Goal: Navigation & Orientation: Find specific page/section

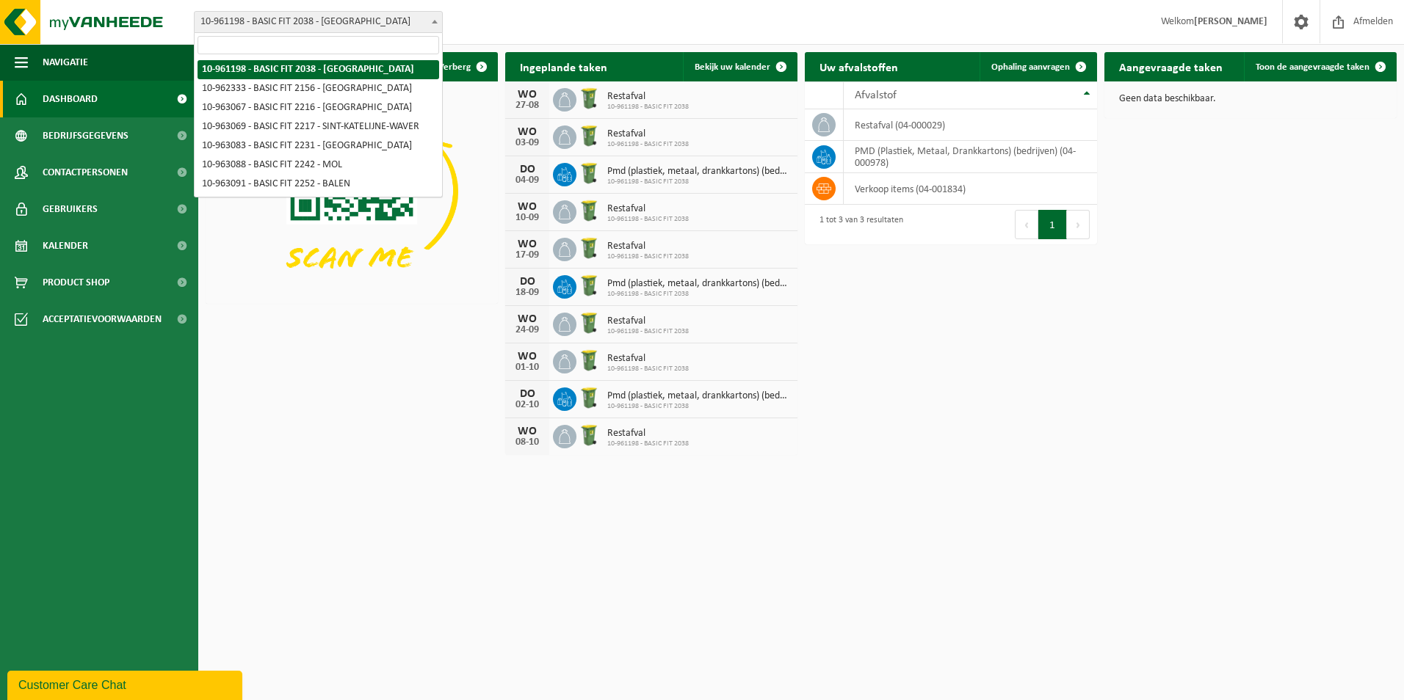
click at [389, 17] on span "10-961198 - BASIC FIT 2038 - [GEOGRAPHIC_DATA]" at bounding box center [318, 22] width 247 height 21
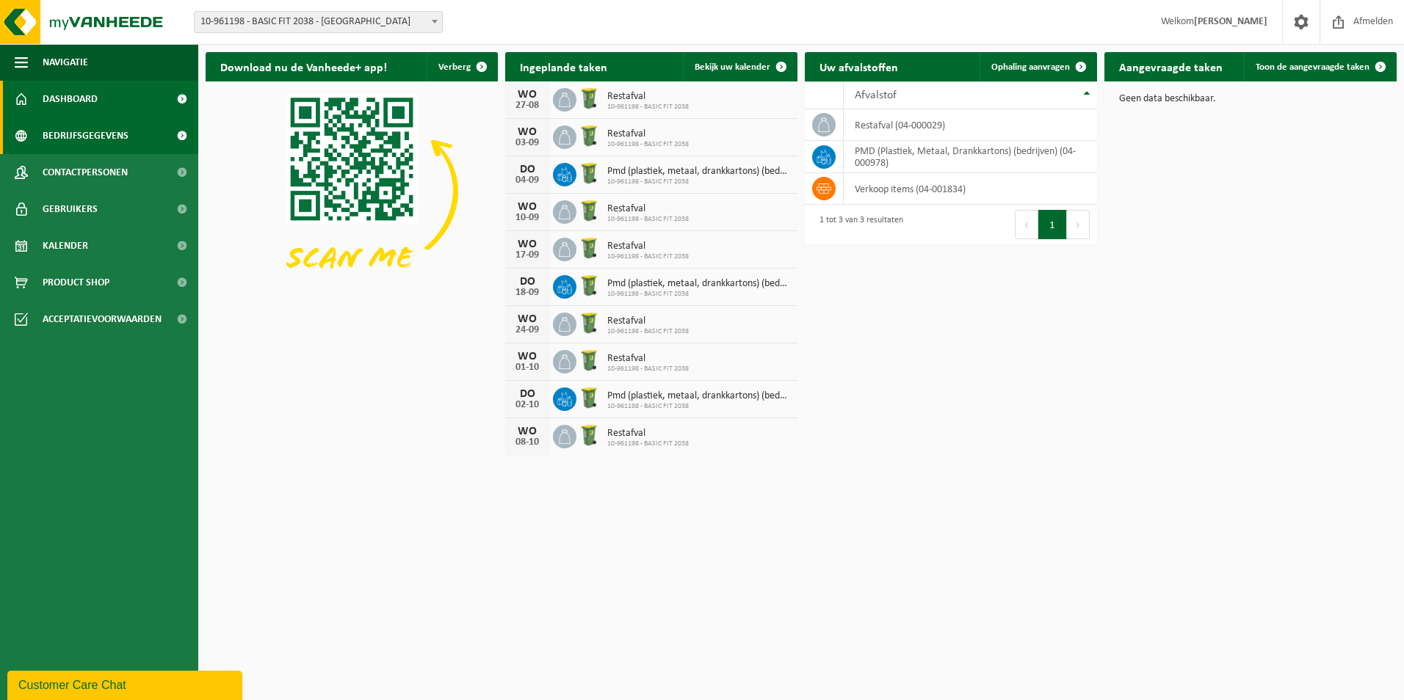
click at [162, 140] on link "Bedrijfsgegevens" at bounding box center [99, 135] width 198 height 37
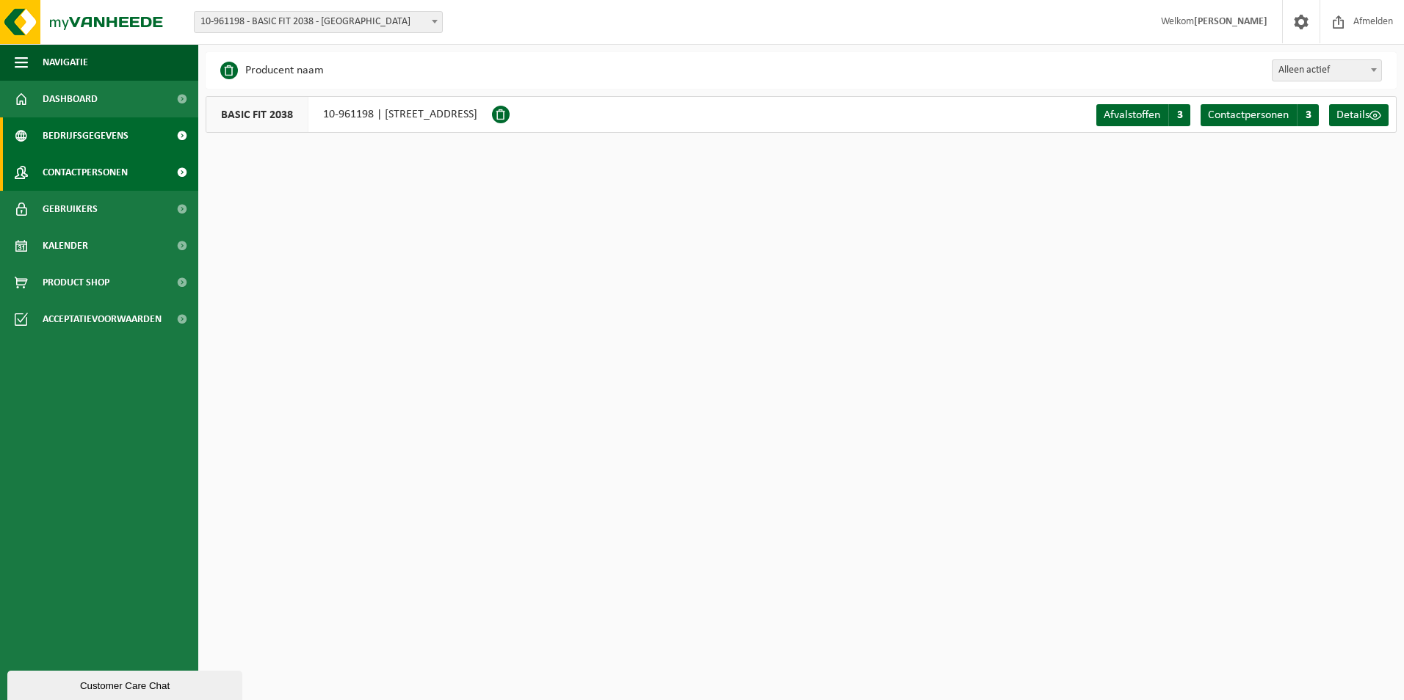
click at [96, 174] on span "Contactpersonen" at bounding box center [85, 172] width 85 height 37
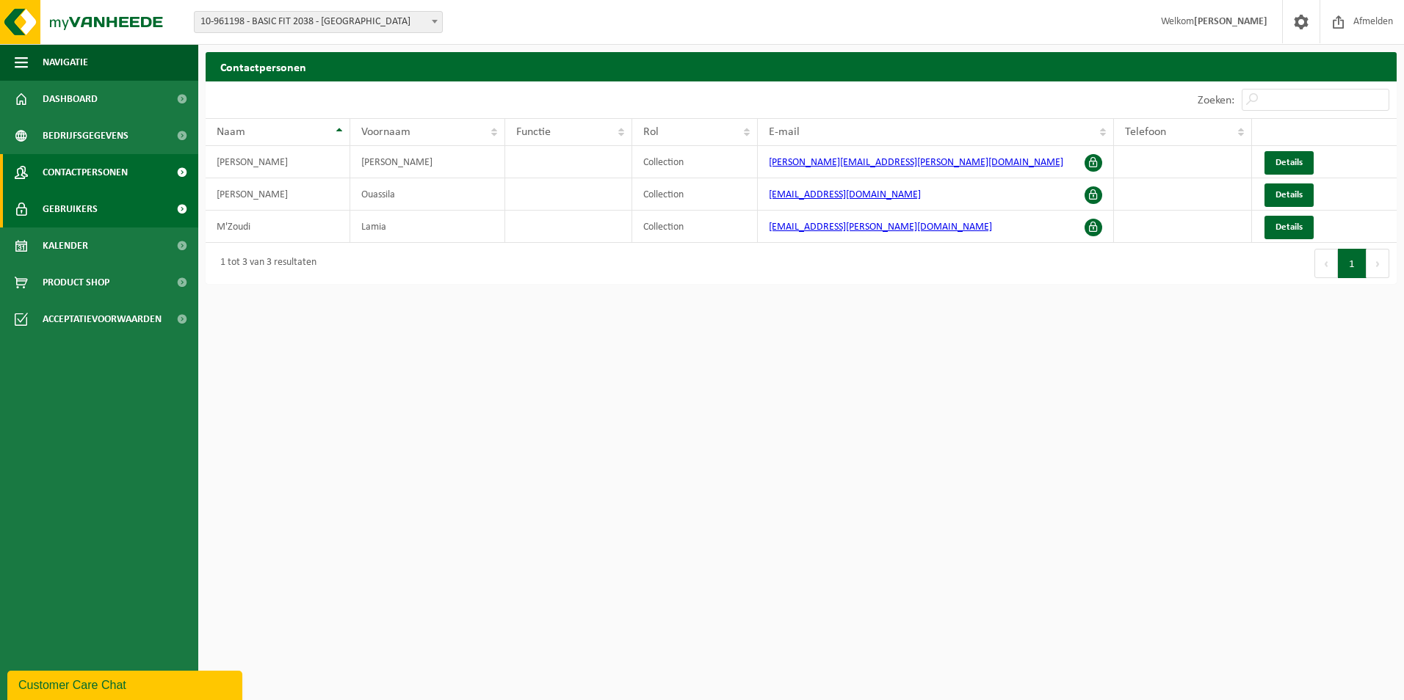
click at [108, 204] on link "Gebruikers" at bounding box center [99, 209] width 198 height 37
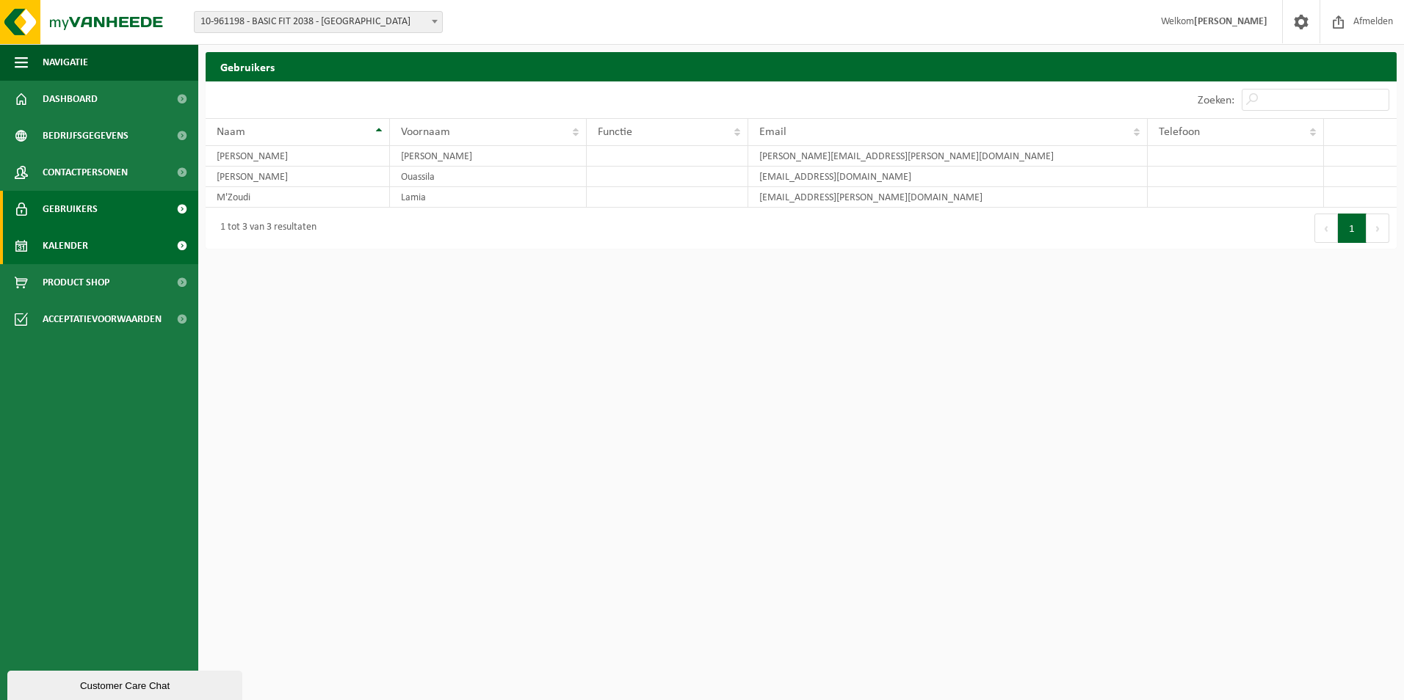
click at [112, 236] on link "Kalender" at bounding box center [99, 246] width 198 height 37
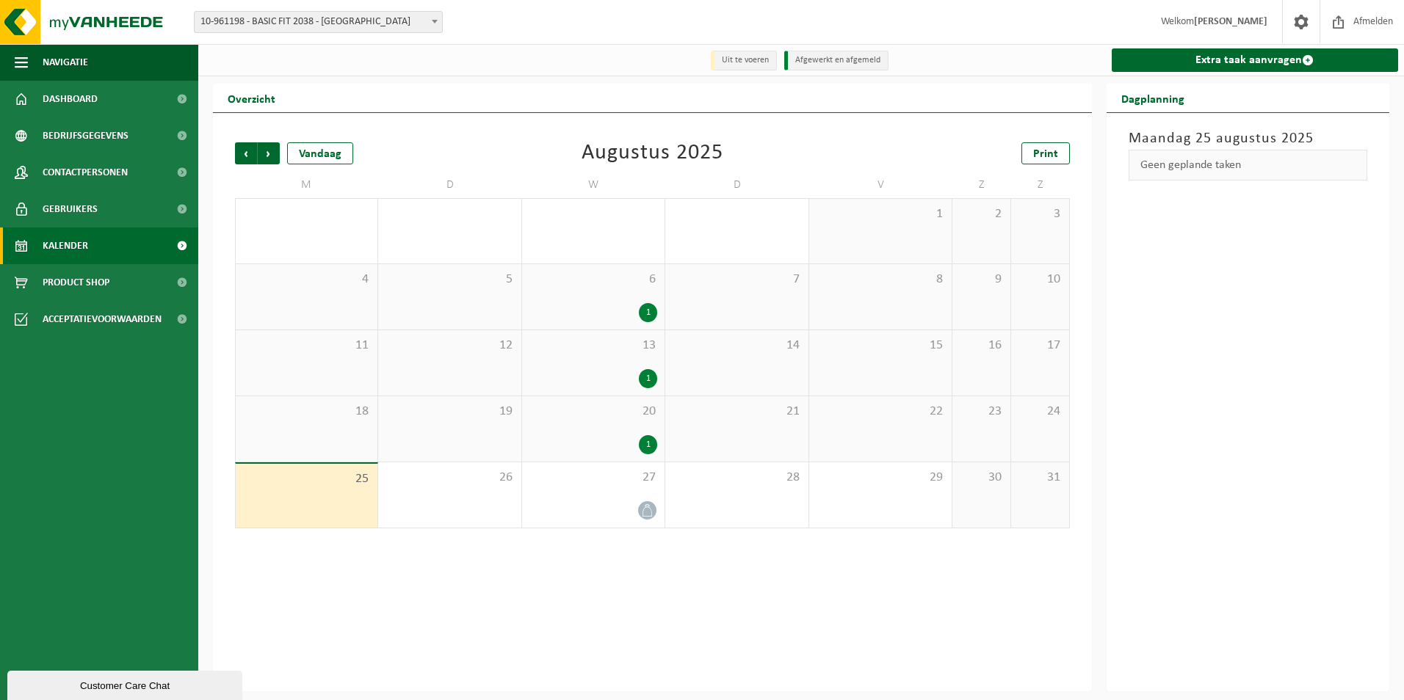
click at [424, 23] on span "10-961198 - BASIC FIT 2038 - [GEOGRAPHIC_DATA]" at bounding box center [318, 22] width 247 height 21
click at [553, 138] on div "Vorige Volgende Vandaag Augustus 2025 Print M D W D V Z Z 28 29 1 30 1 31 1 2 3…" at bounding box center [652, 336] width 849 height 416
click at [80, 277] on span "Product Shop" at bounding box center [76, 282] width 67 height 37
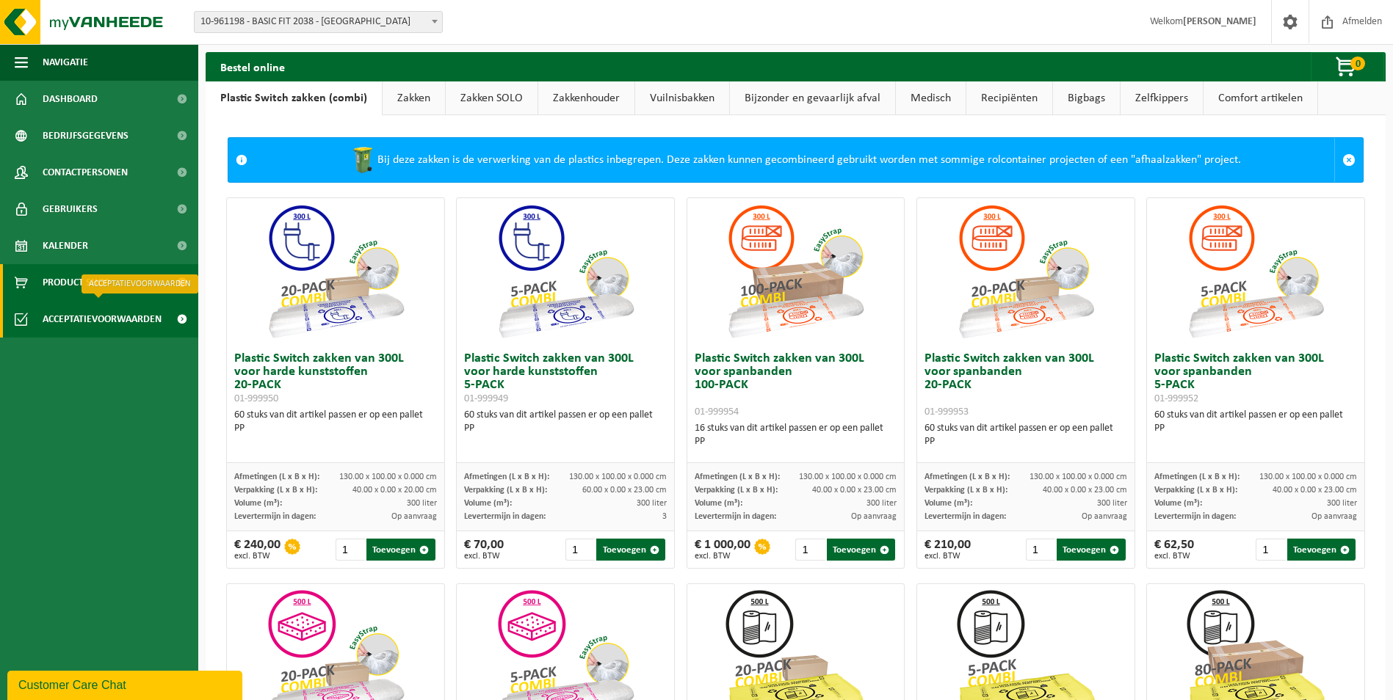
click at [125, 323] on span "Acceptatievoorwaarden" at bounding box center [102, 319] width 119 height 37
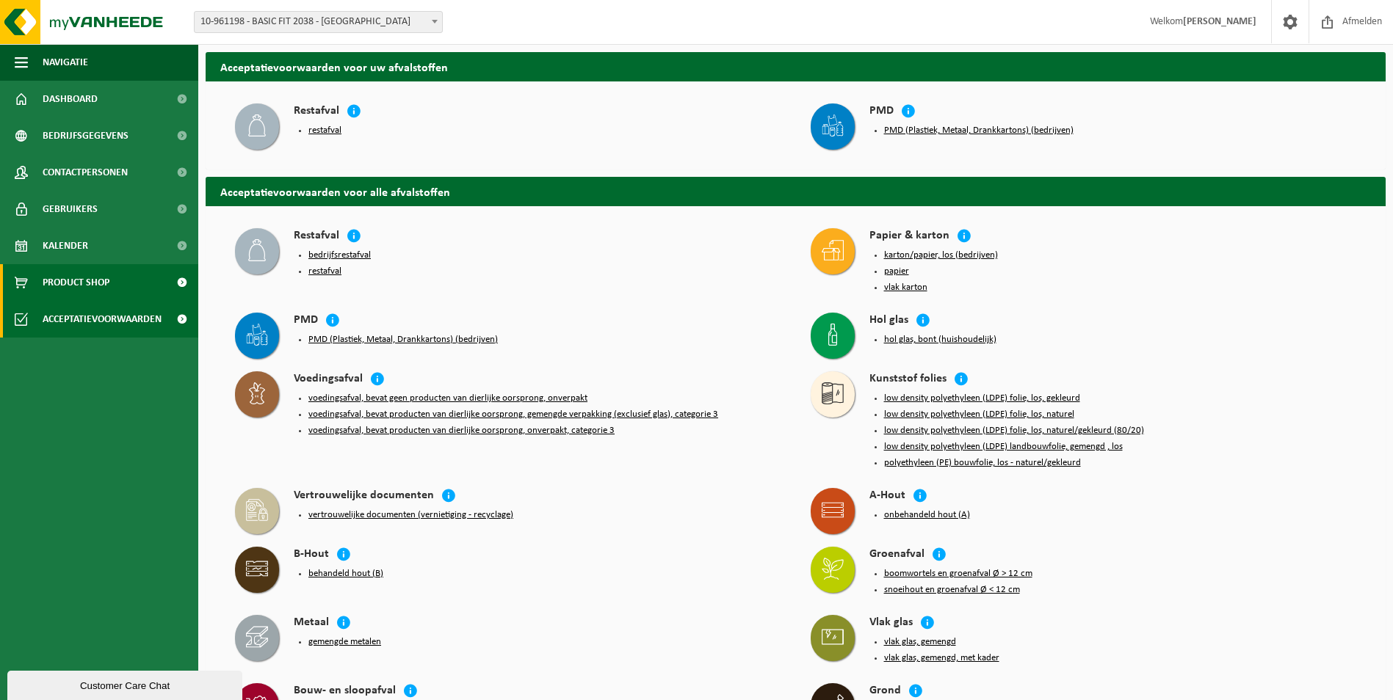
click at [145, 290] on link "Product Shop" at bounding box center [99, 282] width 198 height 37
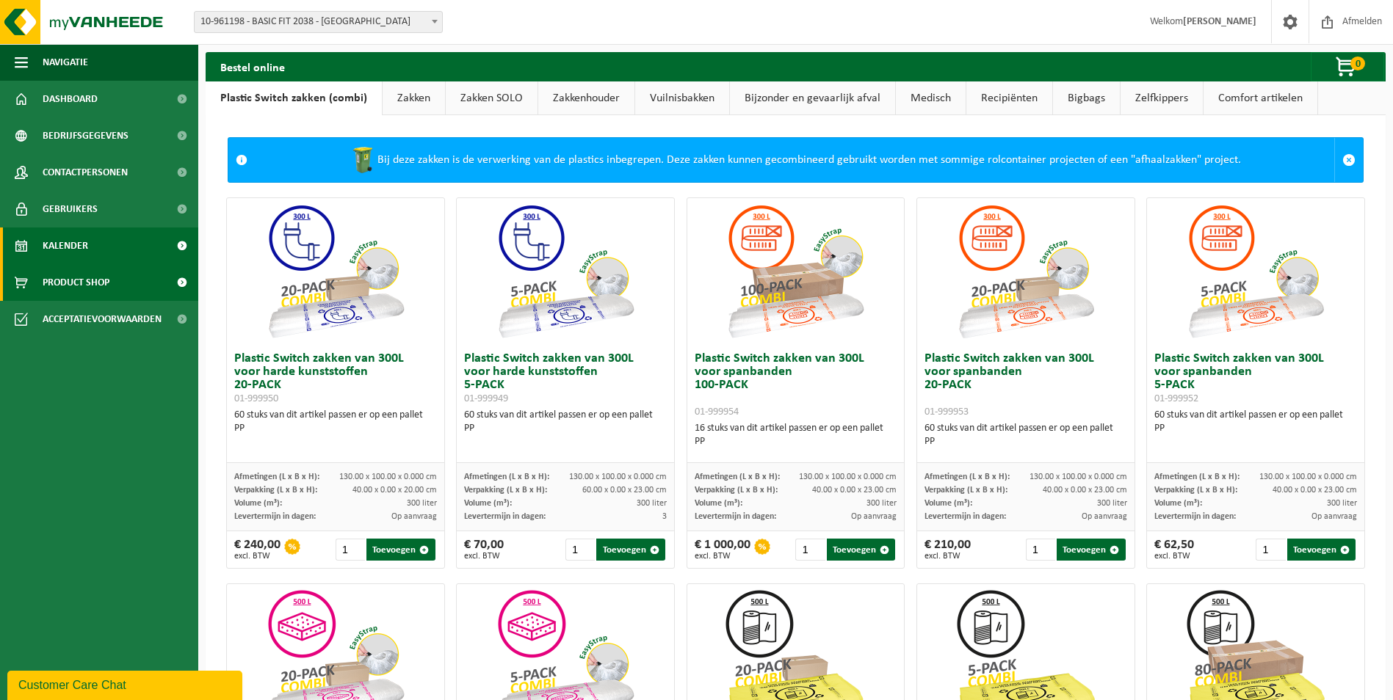
click at [151, 246] on link "Kalender" at bounding box center [99, 246] width 198 height 37
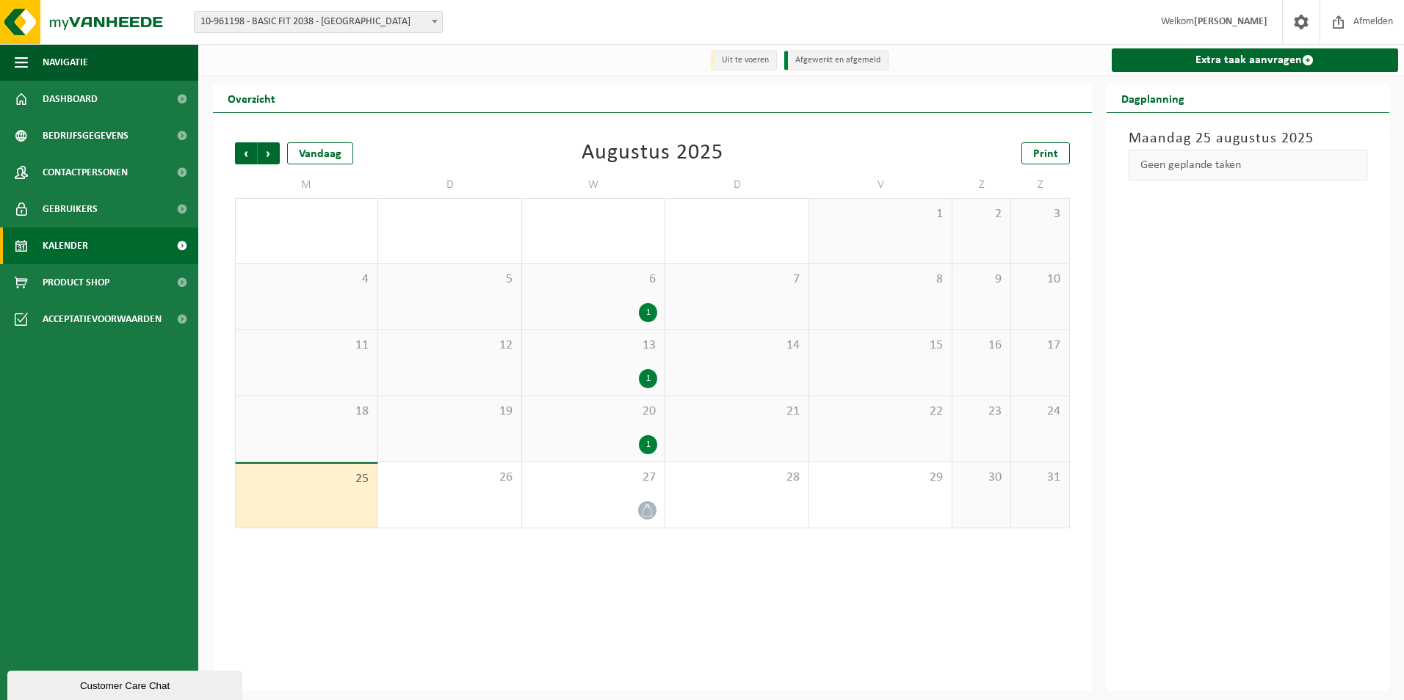
click at [427, 20] on span at bounding box center [434, 21] width 15 height 19
click at [551, 136] on div "Vorige Volgende Vandaag [DATE] Print M D W D V Z Z 28 29 1 30 1 31 1 2 3 4 5 6 …" at bounding box center [652, 336] width 849 height 416
click at [424, 25] on span "10-961198 - BASIC FIT 2038 - [GEOGRAPHIC_DATA]" at bounding box center [318, 22] width 247 height 21
